Goal: Task Accomplishment & Management: Complete application form

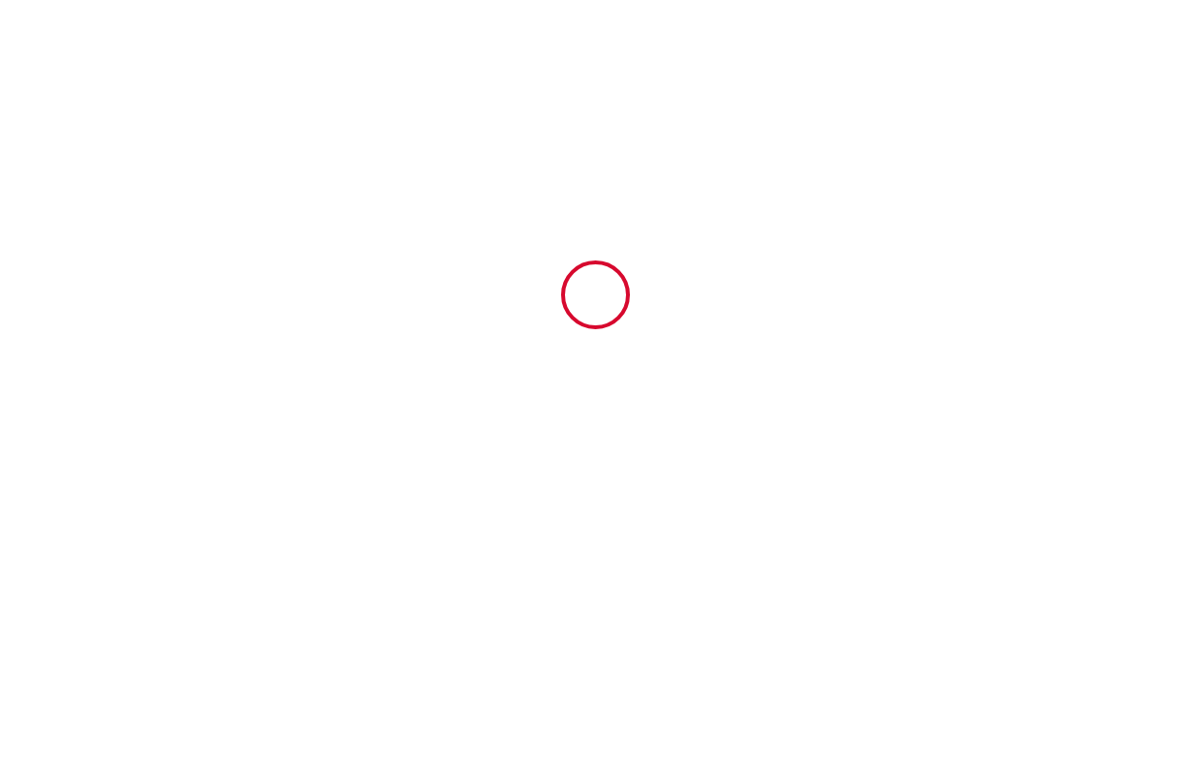
type input "6627368"
type input "Rue Borniol 2p : L'industriel."
type input "[STREET_ADDRESS]"
type input "06400"
type input "Cannes"
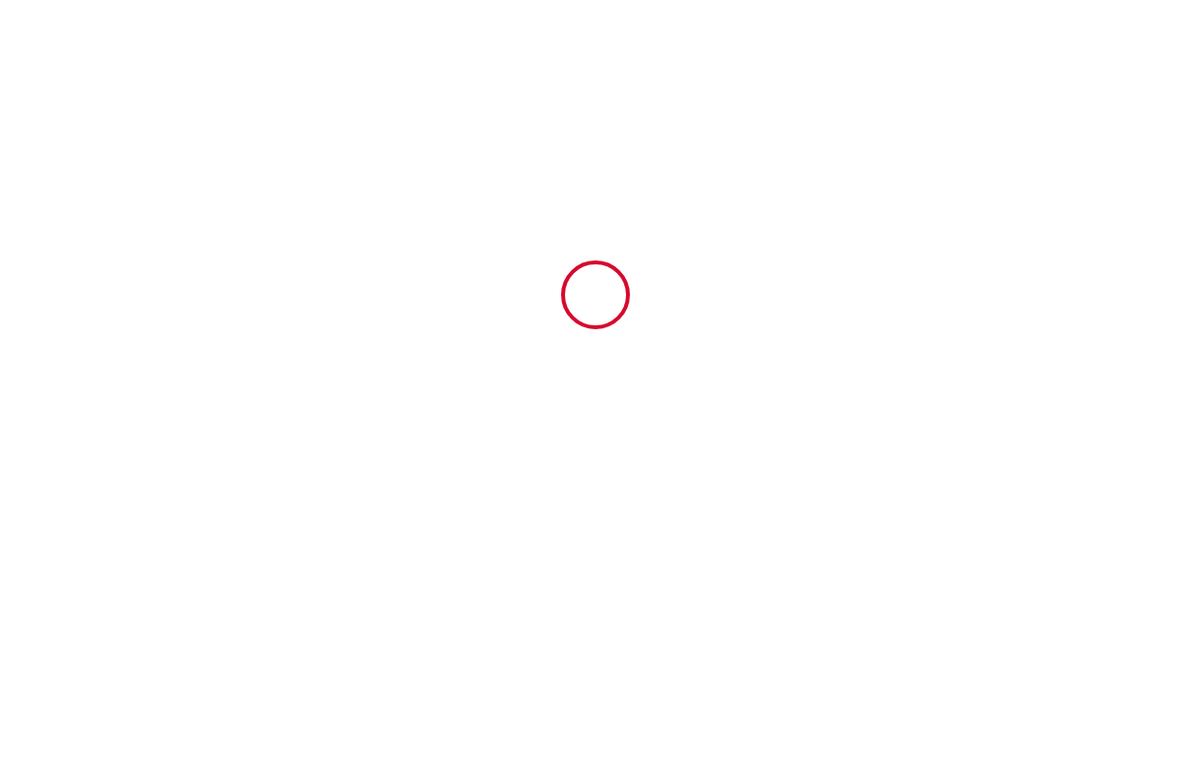
type input "[GEOGRAPHIC_DATA]"
type input "[DATE]"
type input "1"
type input "0"
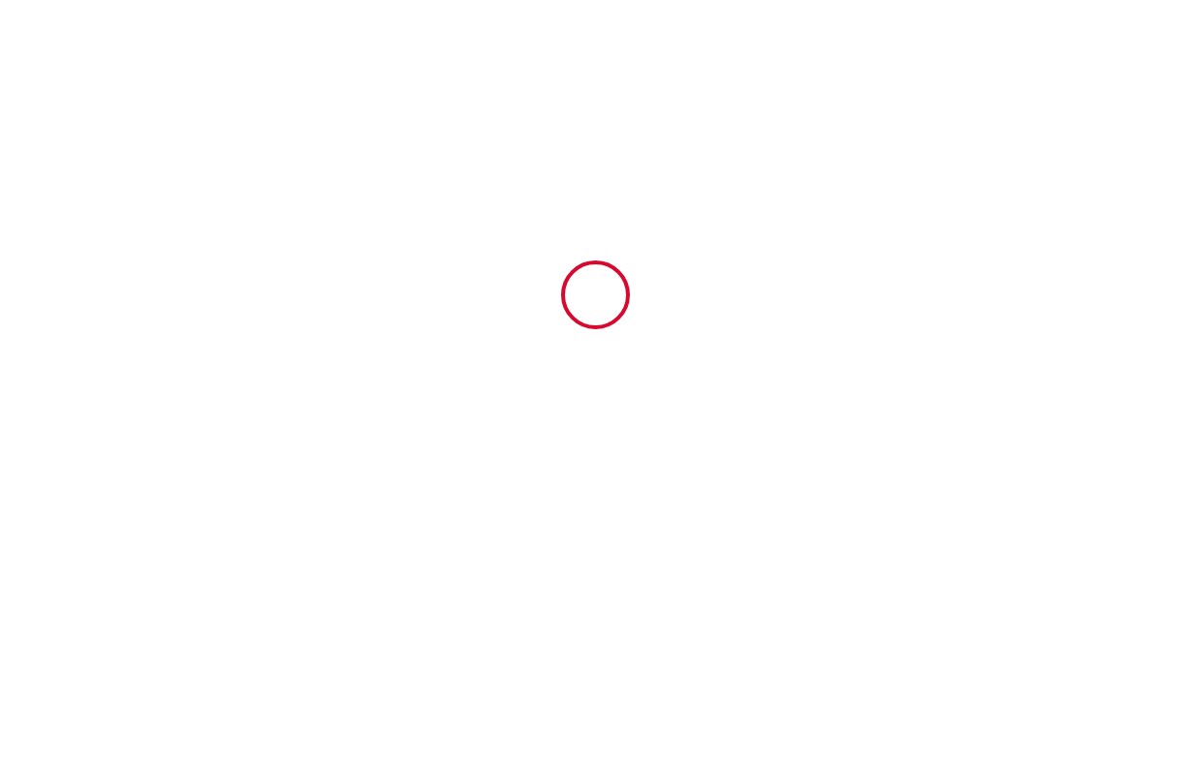
type input "300"
type input "415.21"
type input "[PERSON_NAME]"
type input "Sache"
type input "[STREET_ADDRESS]"
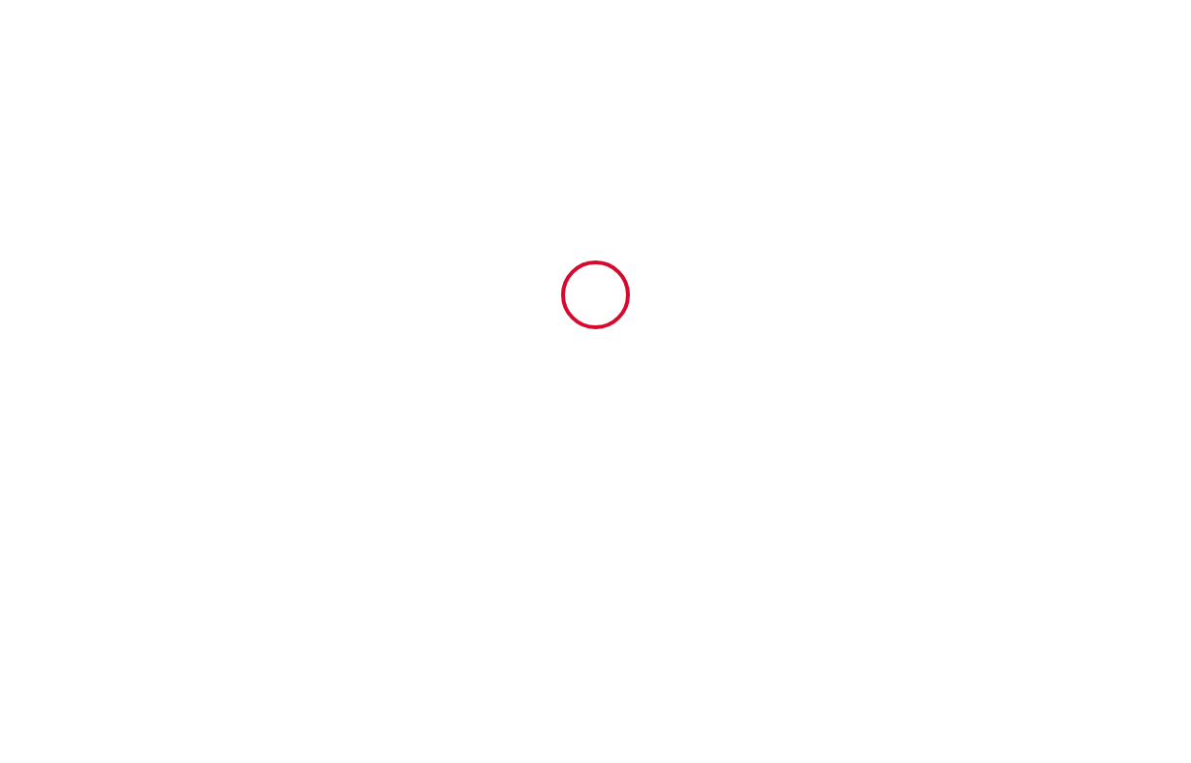
type input "06400"
type input "Cannes"
type input "[GEOGRAPHIC_DATA]"
type input "[EMAIL_ADDRESS][DOMAIN_NAME]"
type input "FRANCOISE"
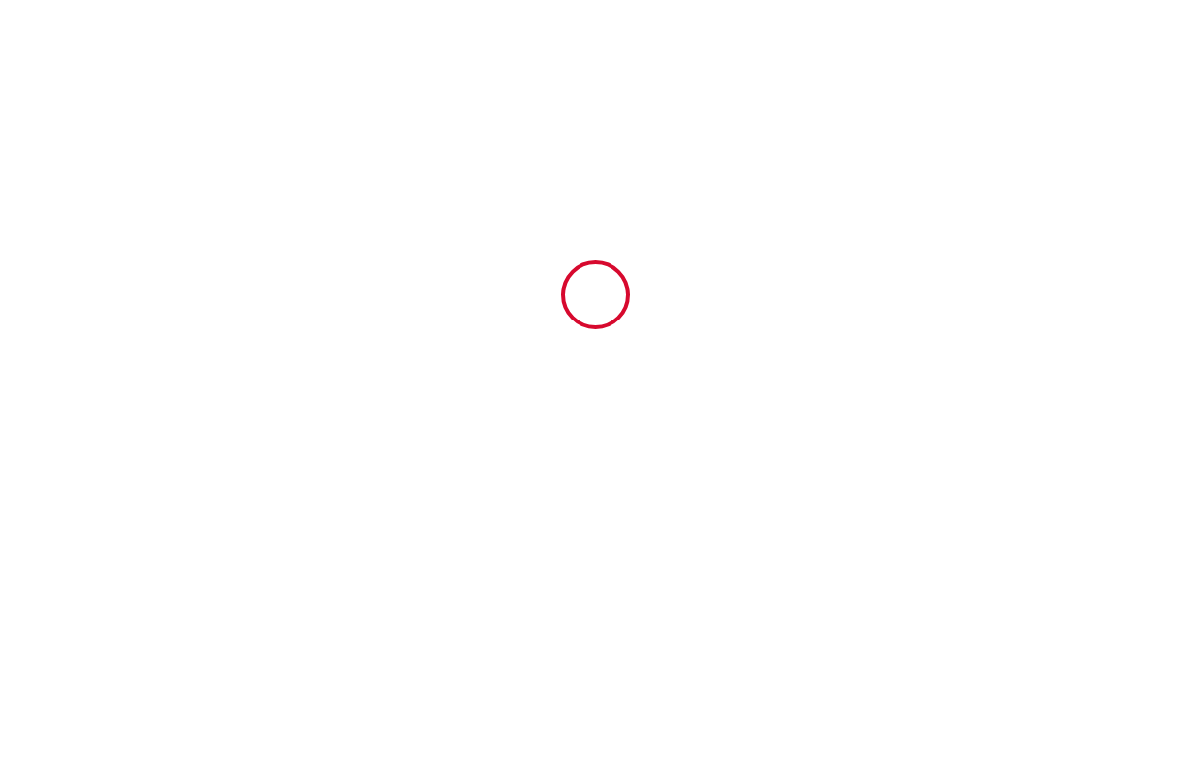
type input "SAULAIS"
type input "[STREET_ADDRESS]"
type input "35800"
type input "SAINT BRIAC"
type input "[EMAIL_ADDRESS][DOMAIN_NAME]"
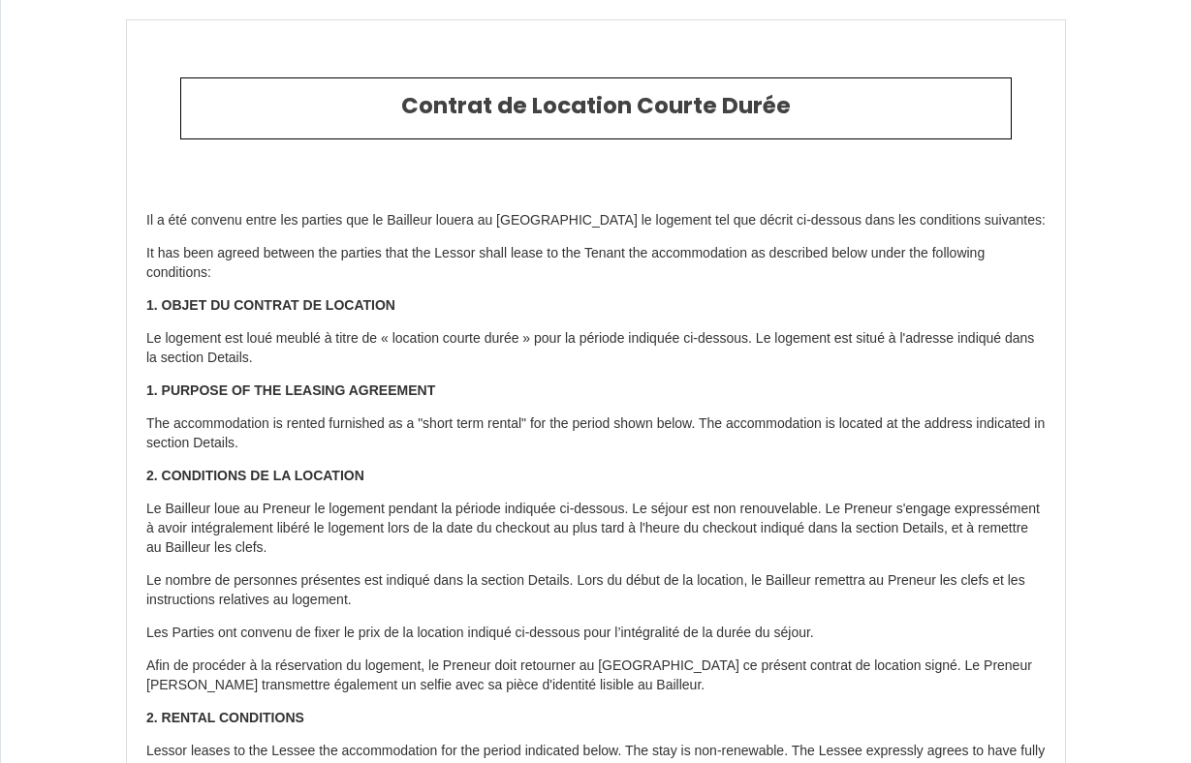
type input "[PHONE_NUMBER]"
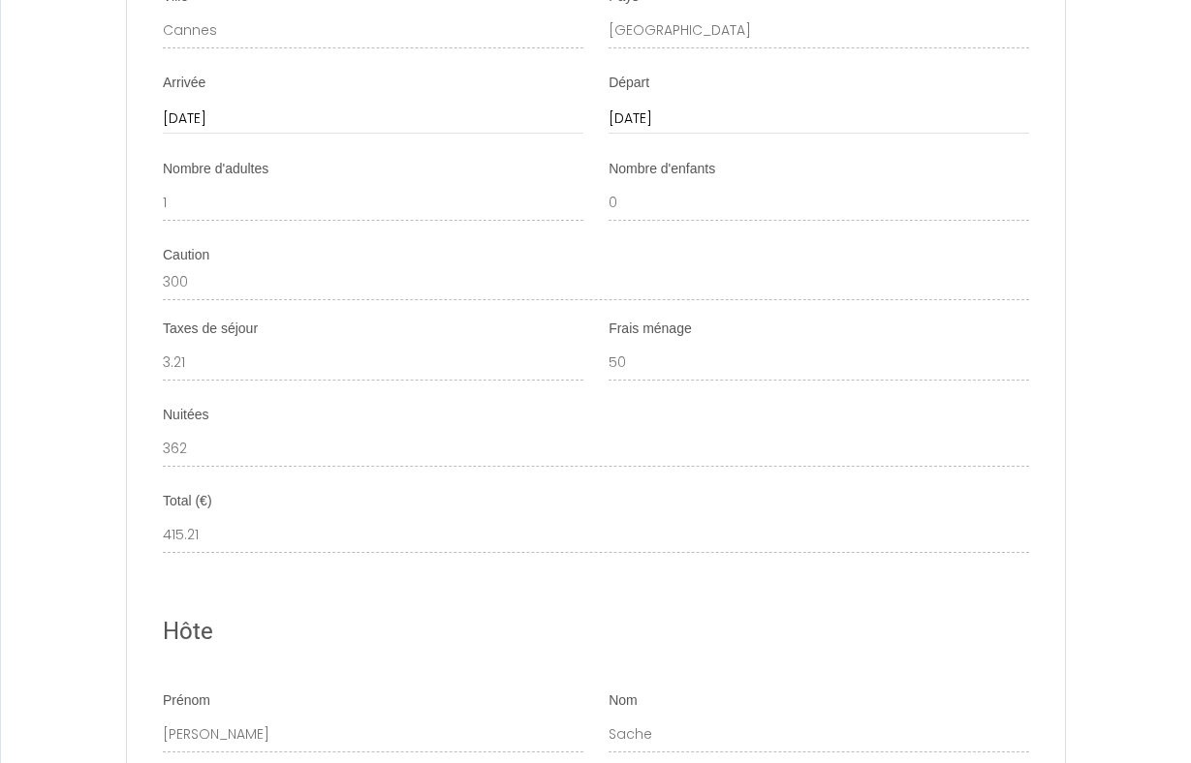
scroll to position [2587, 0]
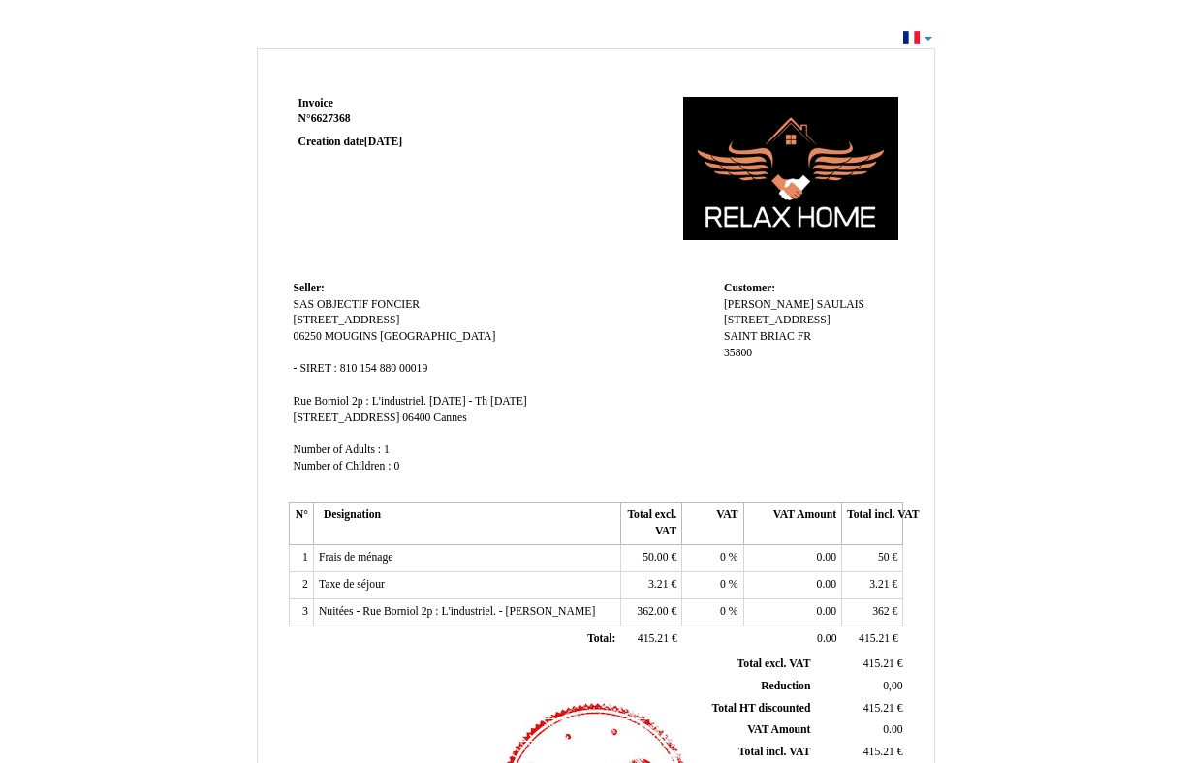
click at [567, 197] on td at bounding box center [719, 183] width 369 height 185
click at [790, 433] on td "Customer: Customer: FRANCOISE FRANCOISE SAULAIS SAULAIS 9 rue flechot 9 rue fle…" at bounding box center [811, 386] width 184 height 221
click at [492, 232] on td "Invoice Invoice N° 6627368 6627368 Creation date 01 September 2025" at bounding box center [412, 183] width 246 height 185
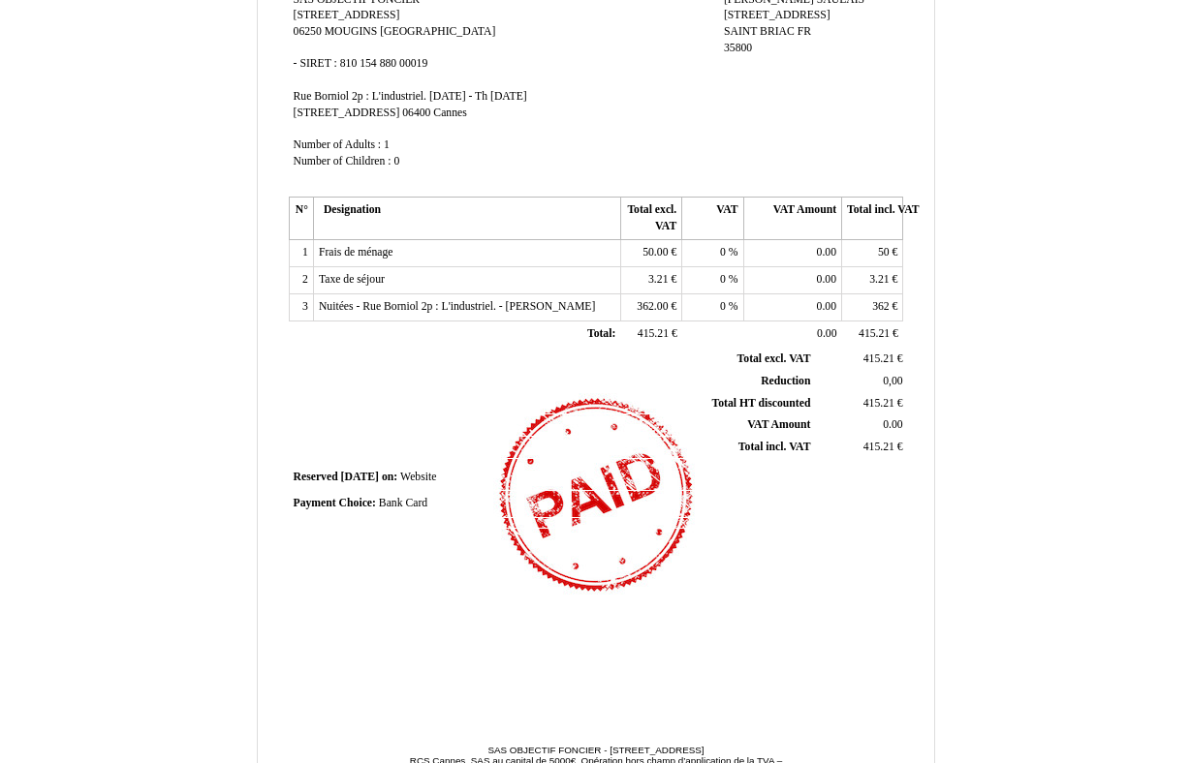
scroll to position [376, 0]
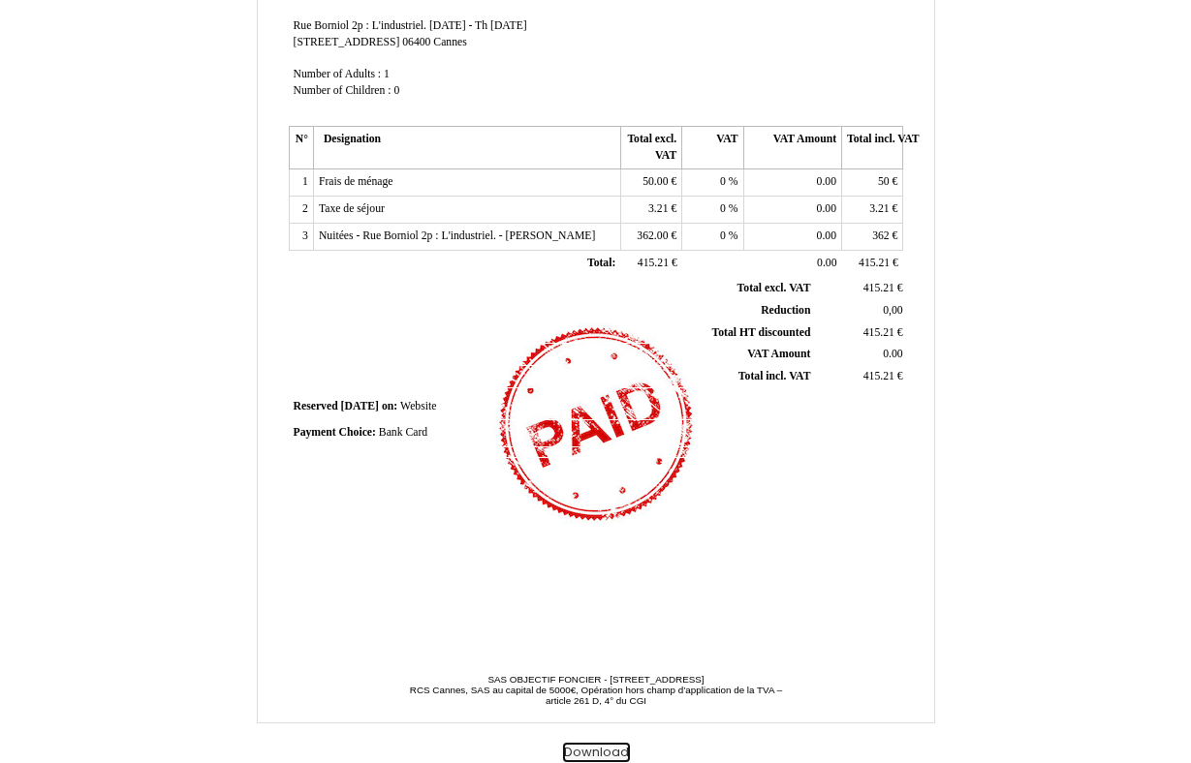
click at [598, 749] on button "Download" at bounding box center [596, 753] width 67 height 20
